Goal: Information Seeking & Learning: Understand process/instructions

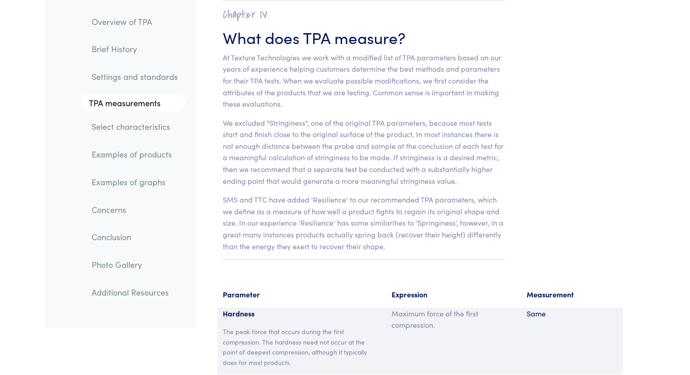
scroll to position [5728, 0]
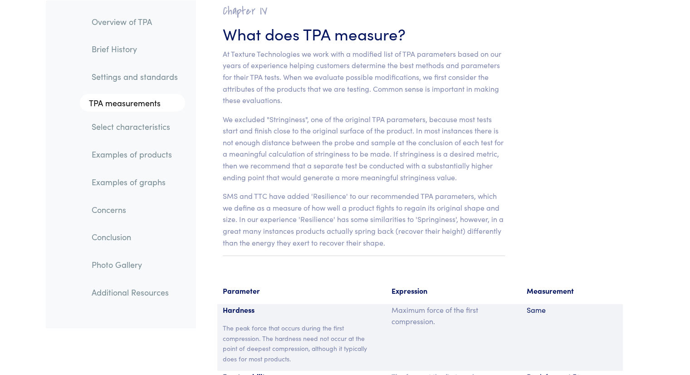
click at [154, 78] on link "Settings and standards" at bounding box center [134, 76] width 101 height 21
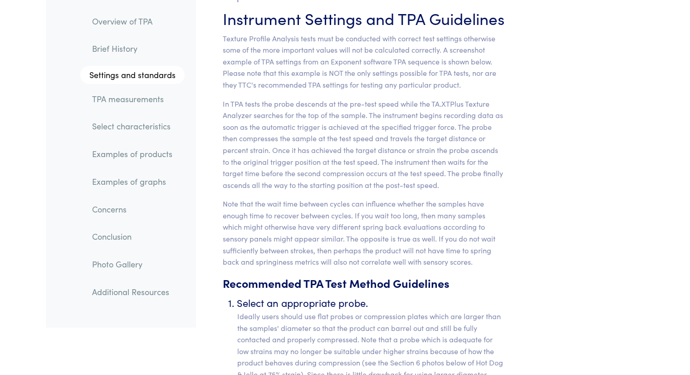
scroll to position [3505, 0]
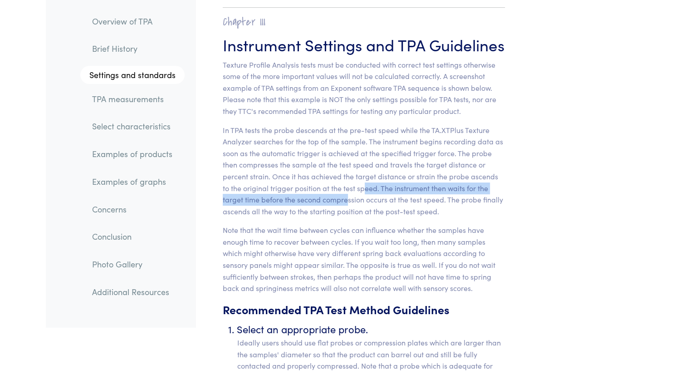
drag, startPoint x: 364, startPoint y: 177, endPoint x: 326, endPoint y: 190, distance: 39.7
click at [326, 190] on p "In TPA tests the probe descends at the pre-test speed while the TA.XTPlus Textu…" at bounding box center [364, 170] width 282 height 93
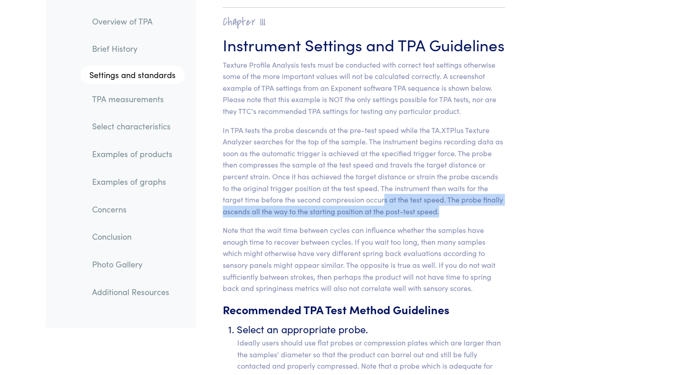
drag, startPoint x: 362, startPoint y: 191, endPoint x: 438, endPoint y: 197, distance: 76.9
click at [438, 197] on p "In TPA tests the probe descends at the pre-test speed while the TA.XTPlus Textu…" at bounding box center [364, 170] width 282 height 93
click at [432, 195] on p "In TPA tests the probe descends at the pre-test speed while the TA.XTPlus Textu…" at bounding box center [364, 170] width 282 height 93
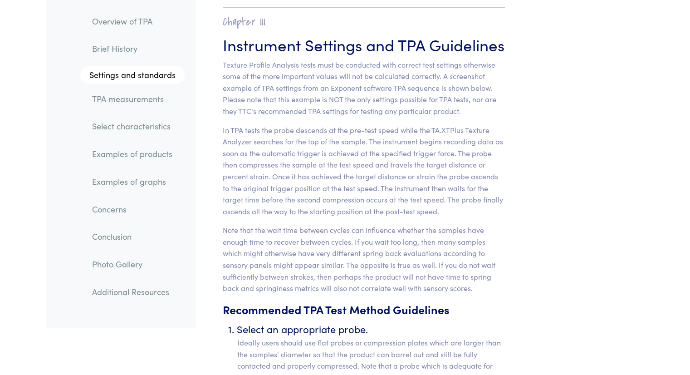
click at [353, 257] on p "Note that the wait time between cycles can influence whether the samples have e…" at bounding box center [364, 259] width 282 height 70
drag, startPoint x: 353, startPoint y: 257, endPoint x: 380, endPoint y: 257, distance: 27.7
click at [380, 257] on p "Note that the wait time between cycles can influence whether the samples have e…" at bounding box center [364, 259] width 282 height 70
drag, startPoint x: 380, startPoint y: 257, endPoint x: 344, endPoint y: 256, distance: 36.7
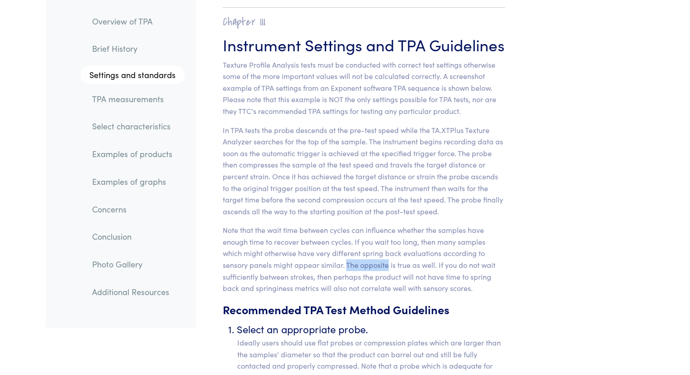
click at [344, 256] on p "Note that the wait time between cycles can influence whether the samples have e…" at bounding box center [364, 259] width 282 height 70
click at [343, 131] on p "In TPA tests the probe descends at the pre-test speed while the TA.XTPlus Textu…" at bounding box center [364, 170] width 282 height 93
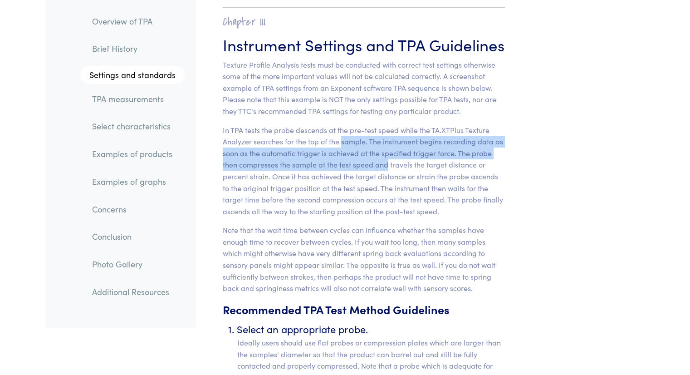
drag, startPoint x: 343, startPoint y: 131, endPoint x: 386, endPoint y: 155, distance: 49.3
click at [386, 155] on p "In TPA tests the probe descends at the pre-test speed while the TA.XTPlus Textu…" at bounding box center [364, 170] width 282 height 93
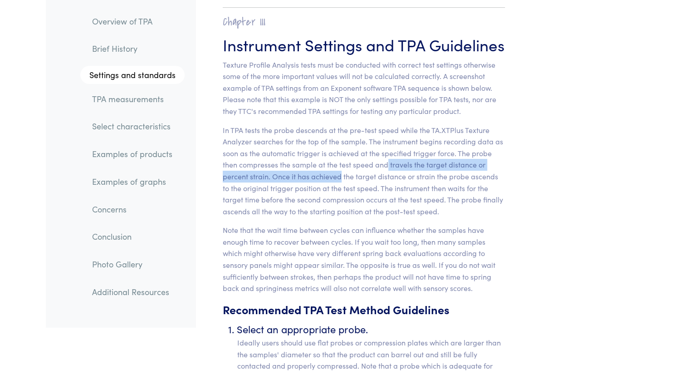
drag, startPoint x: 386, startPoint y: 155, endPoint x: 323, endPoint y: 164, distance: 63.2
click at [323, 164] on p "In TPA tests the probe descends at the pre-test speed while the TA.XTPlus Textu…" at bounding box center [364, 170] width 282 height 93
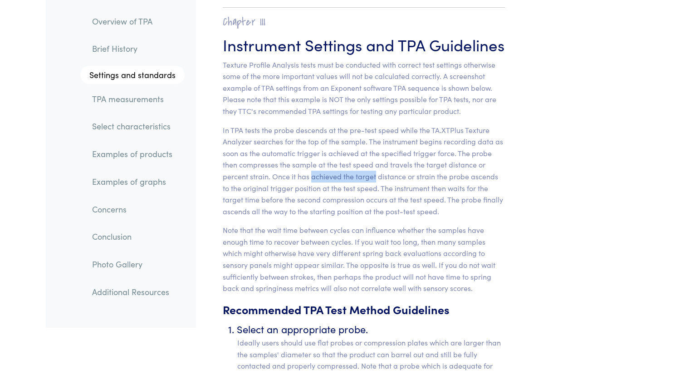
drag, startPoint x: 323, startPoint y: 164, endPoint x: 381, endPoint y: 161, distance: 58.1
click at [381, 161] on p "In TPA tests the probe descends at the pre-test speed while the TA.XTPlus Textu…" at bounding box center [364, 170] width 282 height 93
drag, startPoint x: 381, startPoint y: 161, endPoint x: 323, endPoint y: 161, distance: 58.5
click at [323, 161] on p "In TPA tests the probe descends at the pre-test speed while the TA.XTPlus Textu…" at bounding box center [364, 170] width 282 height 93
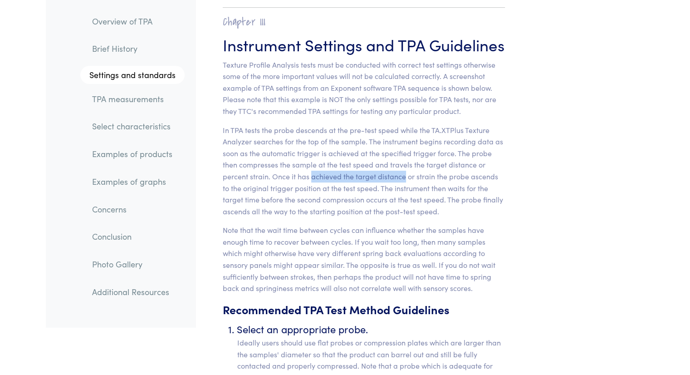
click at [323, 161] on p "In TPA tests the probe descends at the pre-test speed while the TA.XTPlus Textu…" at bounding box center [364, 170] width 282 height 93
drag, startPoint x: 323, startPoint y: 161, endPoint x: 381, endPoint y: 169, distance: 58.6
click at [381, 169] on p "In TPA tests the probe descends at the pre-test speed while the TA.XTPlus Textu…" at bounding box center [364, 170] width 282 height 93
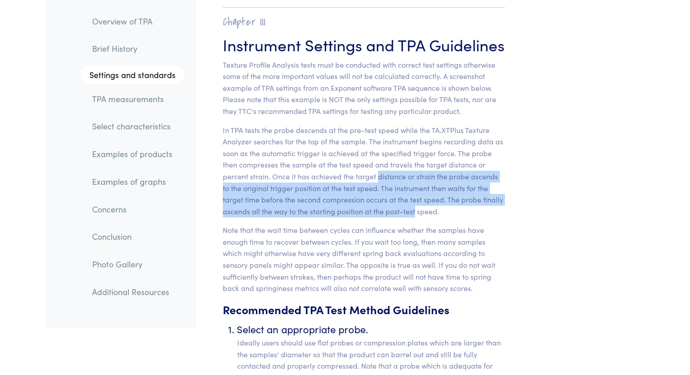
drag, startPoint x: 381, startPoint y: 169, endPoint x: 411, endPoint y: 207, distance: 48.4
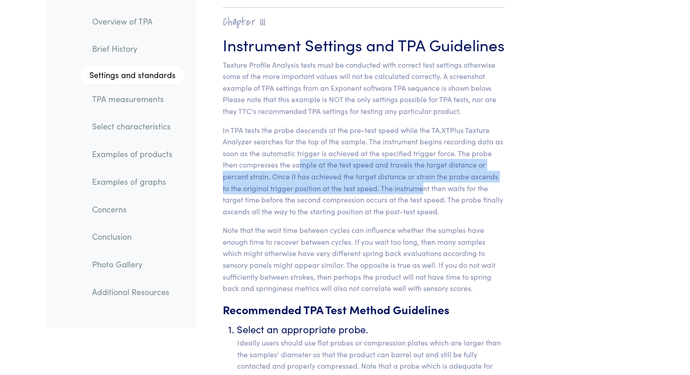
drag, startPoint x: 297, startPoint y: 147, endPoint x: 415, endPoint y: 175, distance: 120.6
click at [415, 175] on p "In TPA tests the probe descends at the pre-test speed while the TA.XTPlus Textu…" at bounding box center [364, 170] width 282 height 93
